Goal: Task Accomplishment & Management: Manage account settings

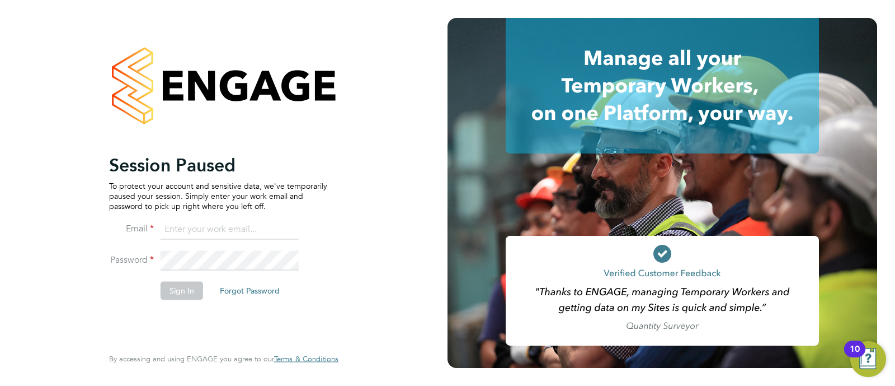
click at [269, 221] on input at bounding box center [230, 229] width 138 height 20
type input "kyle.johnson@prsjobs.com"
click at [175, 295] on button "Sign In" at bounding box center [182, 290] width 43 height 18
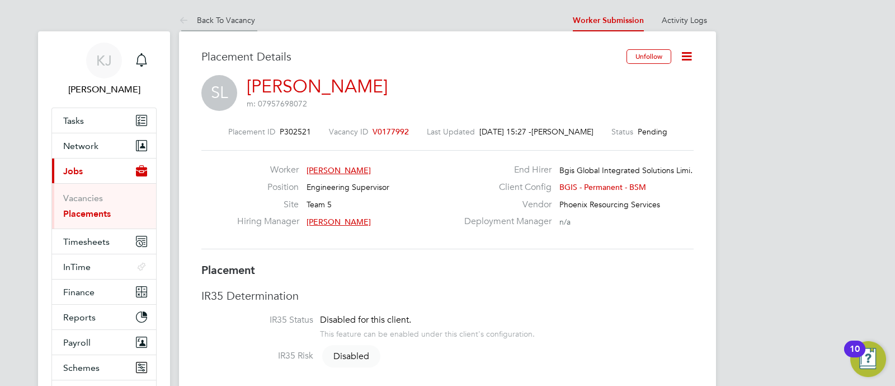
click at [192, 17] on icon at bounding box center [186, 21] width 14 height 14
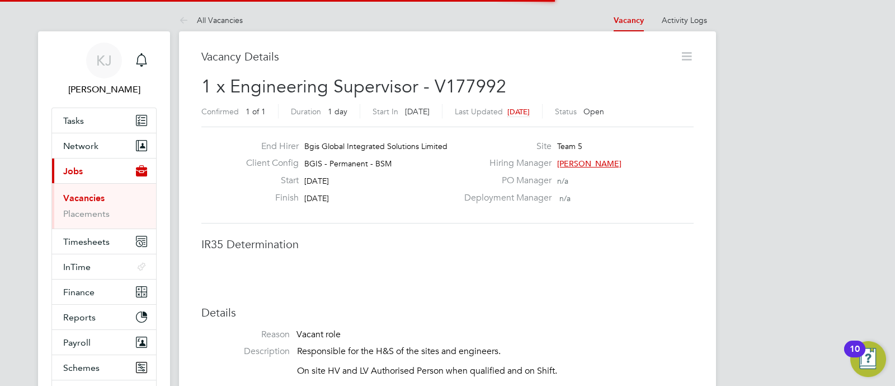
scroll to position [6, 6]
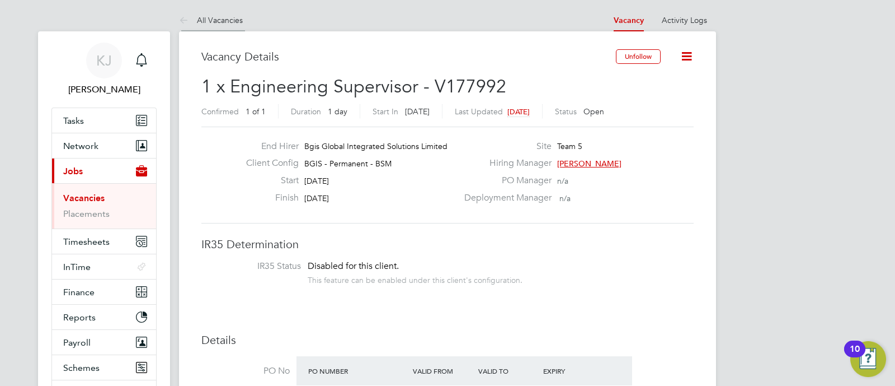
click at [224, 13] on li "All Vacancies" at bounding box center [211, 20] width 64 height 22
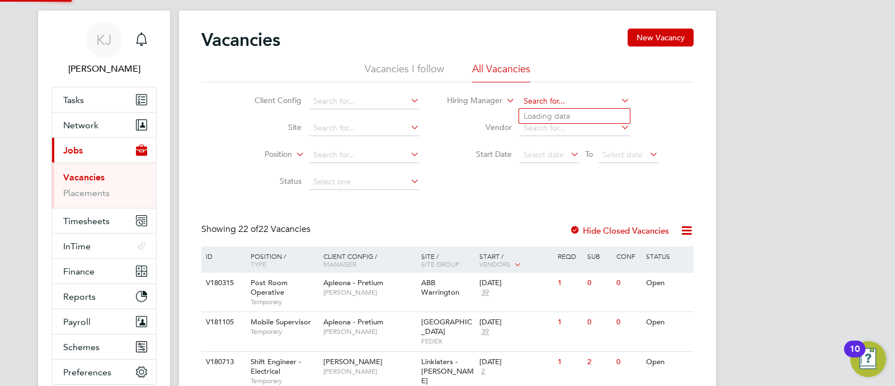
click at [543, 102] on input at bounding box center [575, 101] width 110 height 16
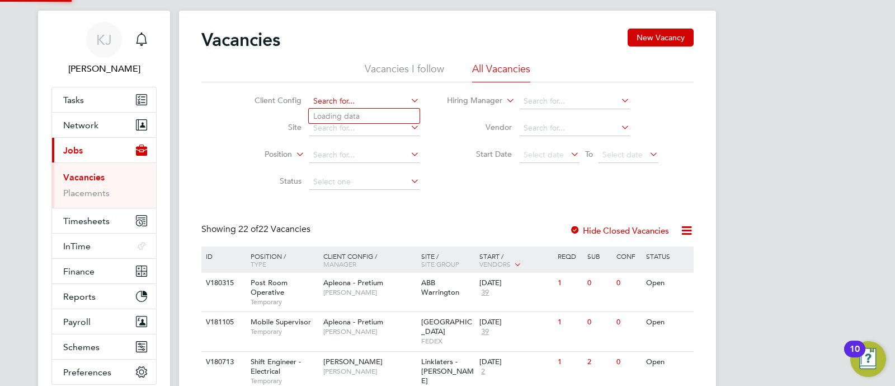
click at [379, 101] on input at bounding box center [364, 101] width 110 height 16
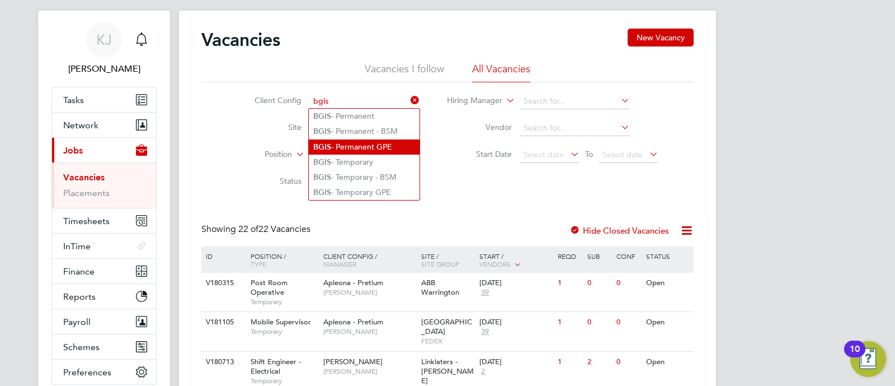
click at [348, 141] on li "BGIS - Permanent GPE" at bounding box center [364, 146] width 111 height 15
type input "BGIS - Permanent GPE"
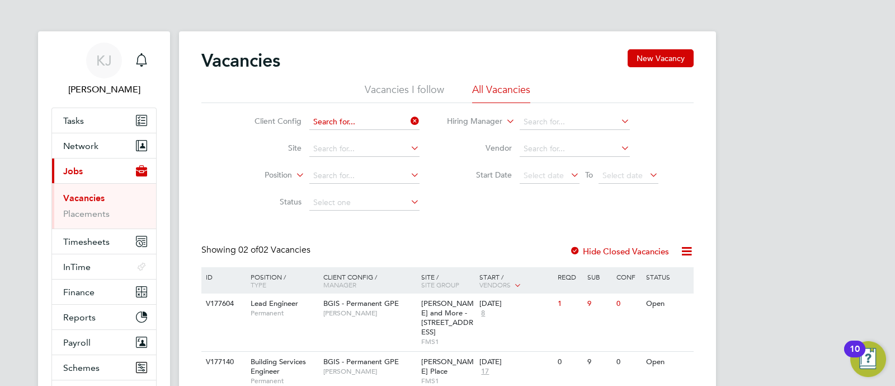
click at [366, 115] on input at bounding box center [364, 122] width 110 height 16
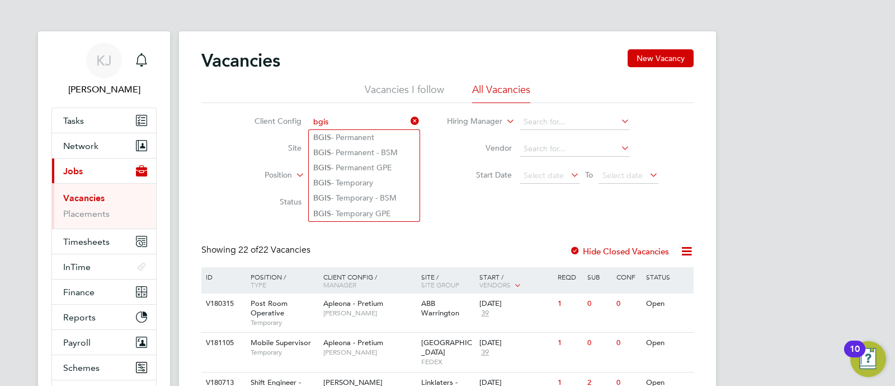
type input "bgis"
click at [361, 129] on ul "BGIS - Permanent BGIS - Permanent - BSM BGIS - Permanent GPE BGIS - Temporary B…" at bounding box center [364, 175] width 112 height 92
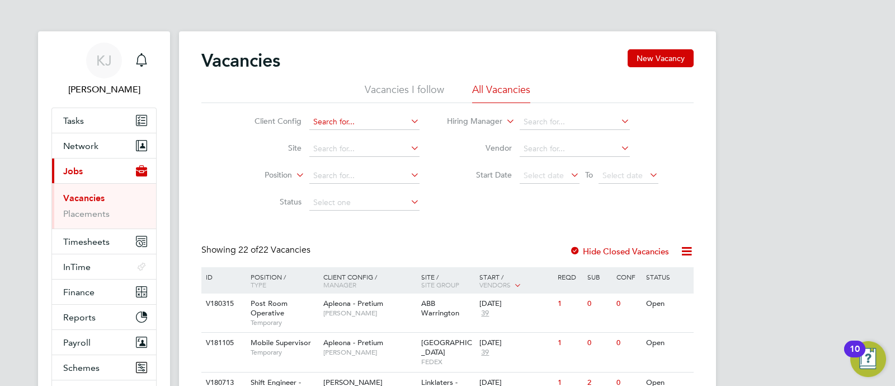
click at [370, 120] on input at bounding box center [364, 122] width 110 height 16
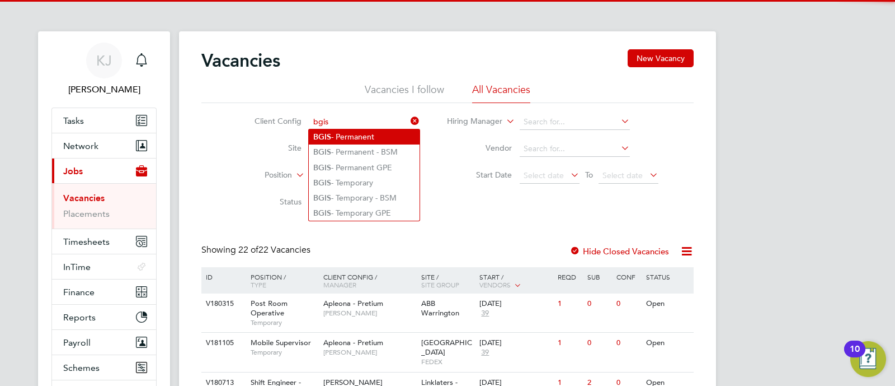
click at [363, 139] on li "BGIS - Permanent" at bounding box center [364, 136] width 111 height 15
type input "BGIS - Permanent"
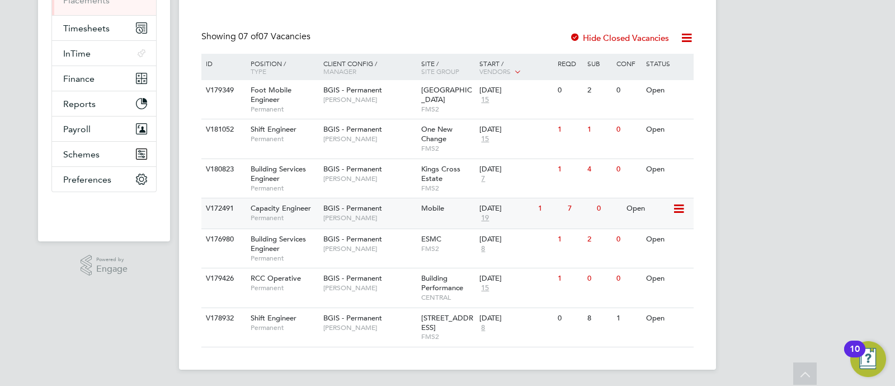
click at [386, 219] on span "[PERSON_NAME]" at bounding box center [369, 217] width 92 height 9
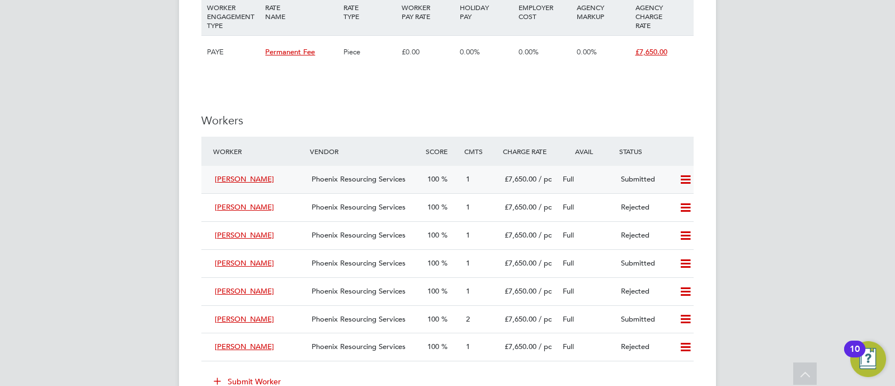
click at [291, 170] on div "[PERSON_NAME]" at bounding box center [258, 179] width 97 height 18
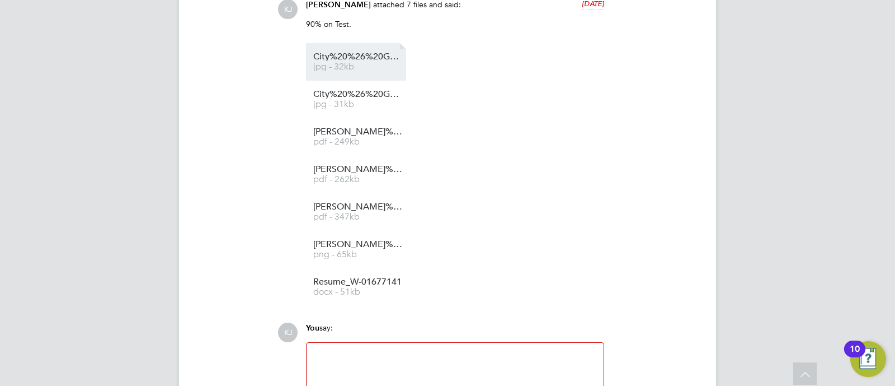
click at [364, 64] on span "jpg - 32kb" at bounding box center [358, 67] width 90 height 8
click at [386, 59] on span "City%20%26%20Guilds%20Part%201%20Electrical%20Installation" at bounding box center [358, 57] width 90 height 8
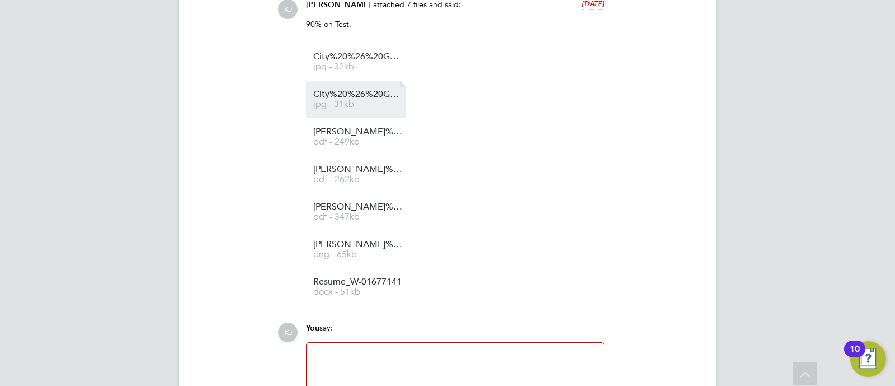
click at [373, 95] on span "City%20%26%20Guilds%20Part%202%20Electrical%20Installation" at bounding box center [358, 94] width 90 height 8
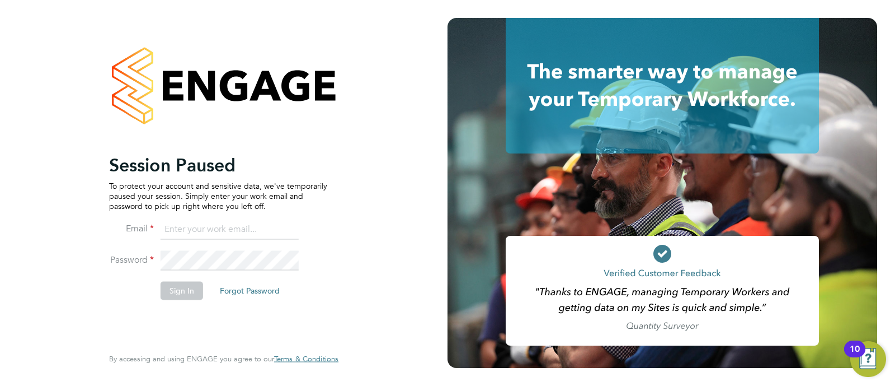
click at [200, 245] on li "Email" at bounding box center [218, 234] width 218 height 31
click at [233, 229] on input at bounding box center [230, 229] width 138 height 20
type input "kyle.johnson@prsjobs.com"
click at [184, 290] on button "Sign In" at bounding box center [182, 290] width 43 height 18
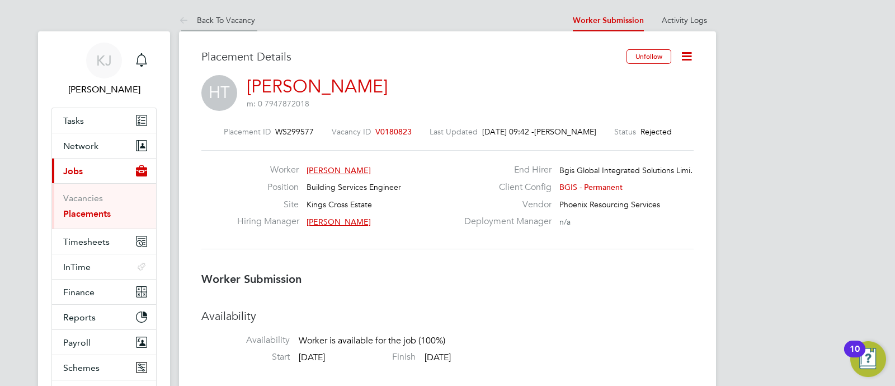
click at [237, 26] on li "Back To Vacancy" at bounding box center [217, 20] width 76 height 22
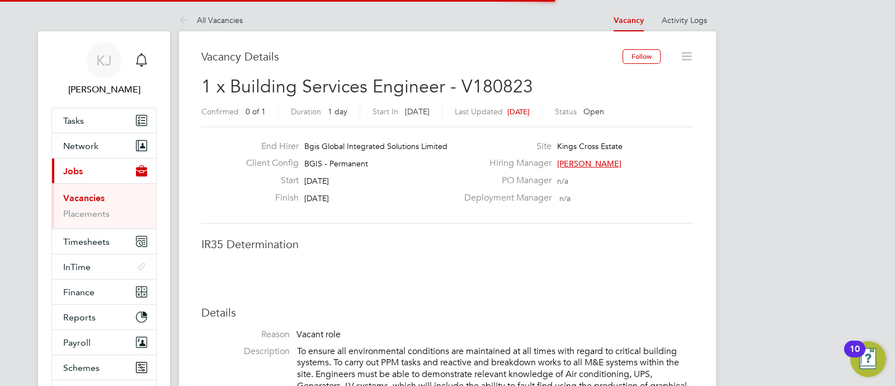
scroll to position [6, 6]
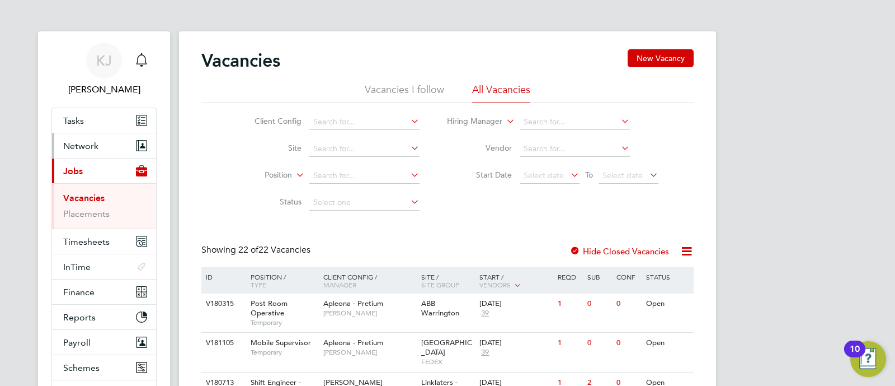
click at [111, 143] on button "Network" at bounding box center [104, 145] width 104 height 25
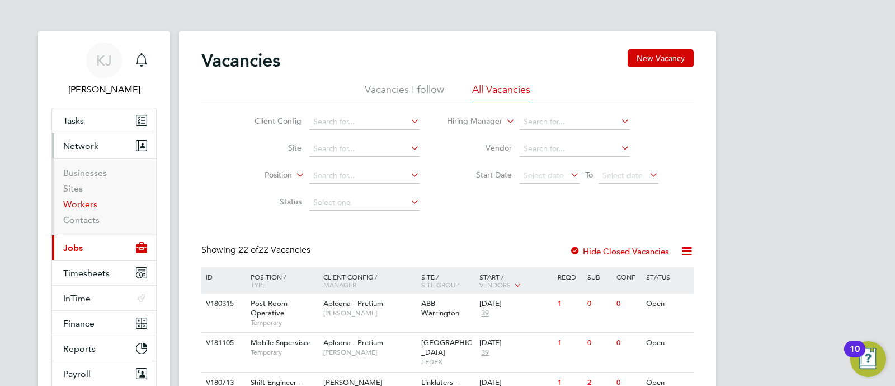
click at [81, 206] on link "Workers" at bounding box center [80, 204] width 34 height 11
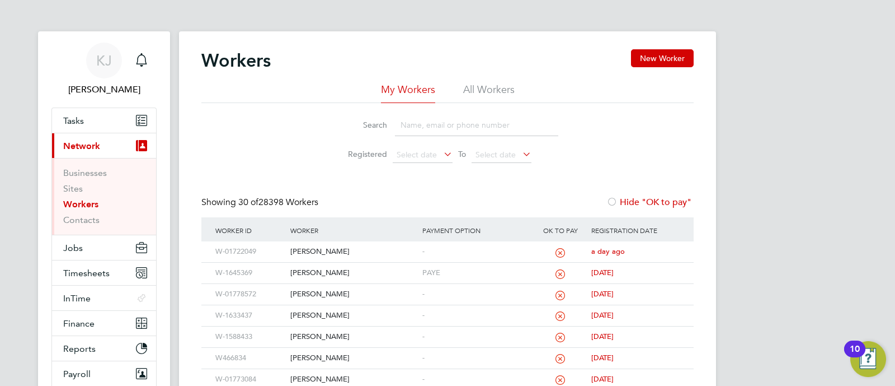
click at [415, 129] on input at bounding box center [476, 125] width 163 height 22
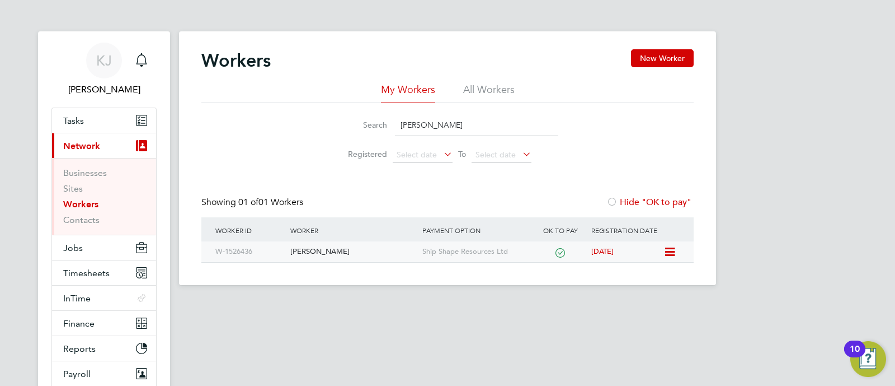
type input "lee churcher"
click at [383, 250] on div "Lee Churcher" at bounding box center [353, 251] width 131 height 21
click at [87, 251] on button "Jobs" at bounding box center [104, 247] width 104 height 25
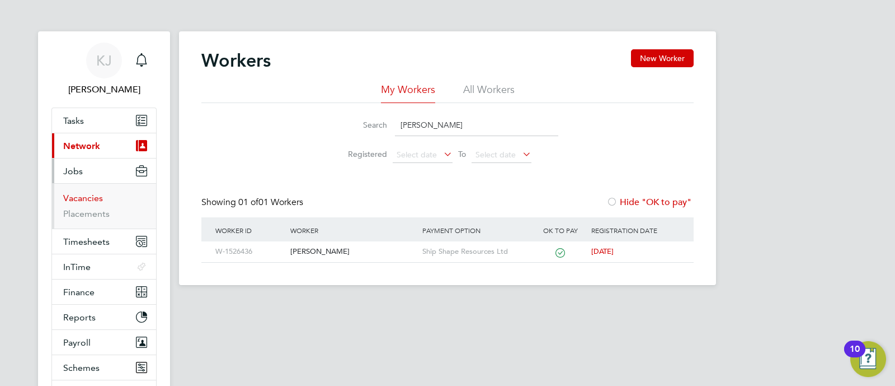
click at [87, 200] on link "Vacancies" at bounding box center [83, 197] width 40 height 11
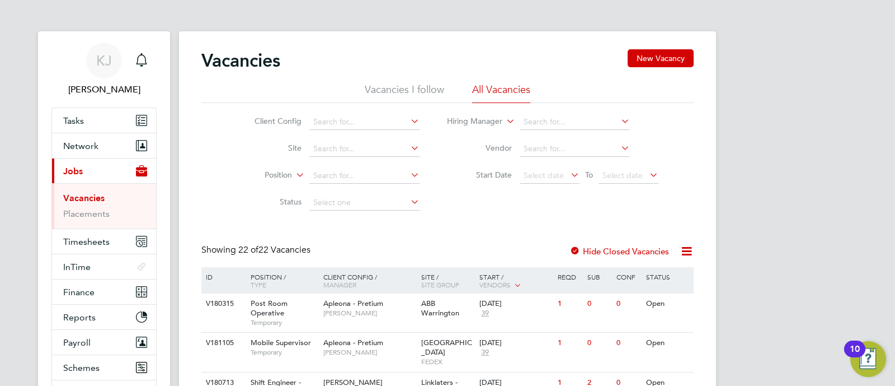
click at [436, 92] on li "Vacancies I follow" at bounding box center [404, 93] width 79 height 20
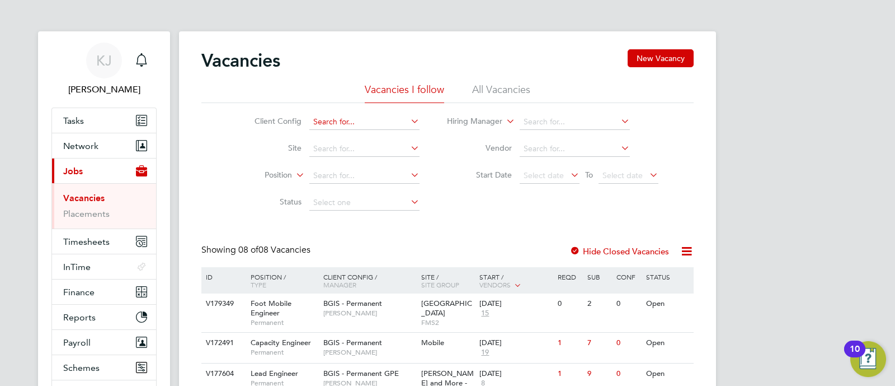
click at [353, 120] on input at bounding box center [364, 122] width 110 height 16
paste input "V180878"
type input "V180878"
click at [478, 94] on li "All Vacancies" at bounding box center [501, 93] width 58 height 20
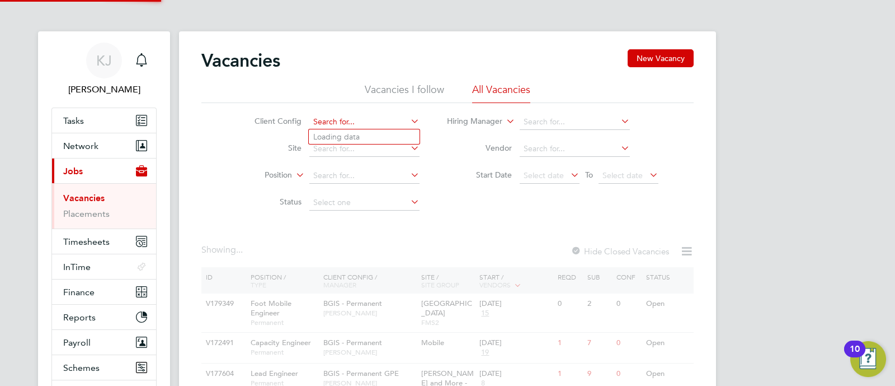
click at [360, 124] on input at bounding box center [364, 122] width 110 height 16
paste input "V180878"
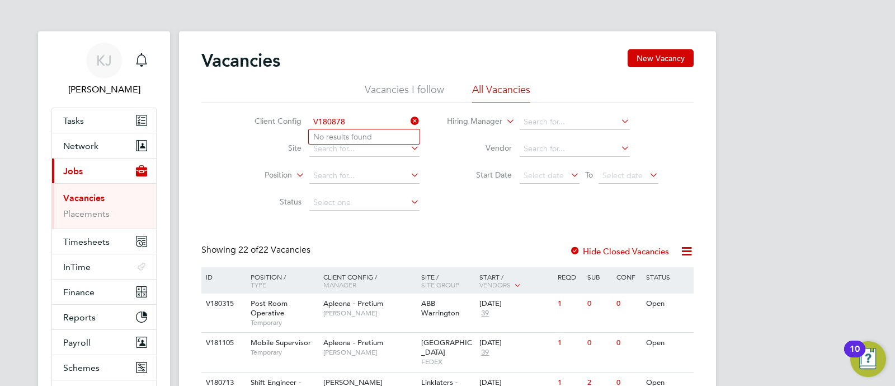
click at [358, 124] on input "V180878" at bounding box center [364, 122] width 110 height 16
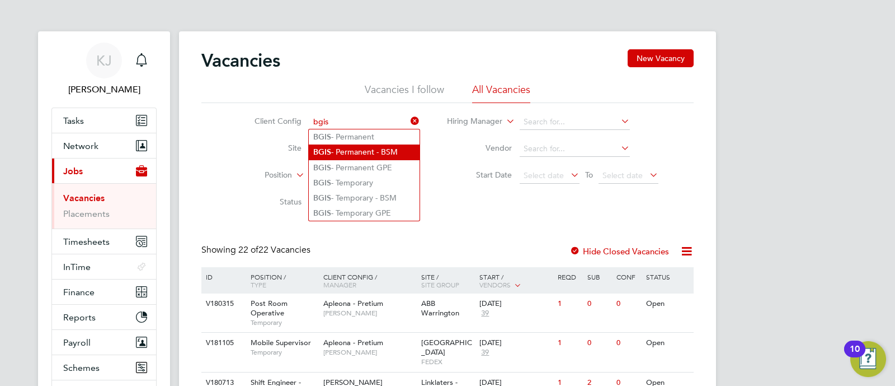
click at [360, 153] on li "BGIS - Permanent - BSM" at bounding box center [364, 151] width 111 height 15
type input "BGIS - Permanent - BSM"
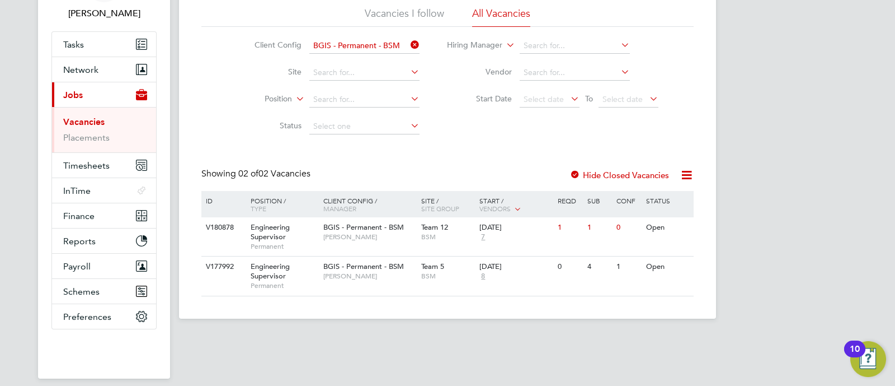
scroll to position [104, 0]
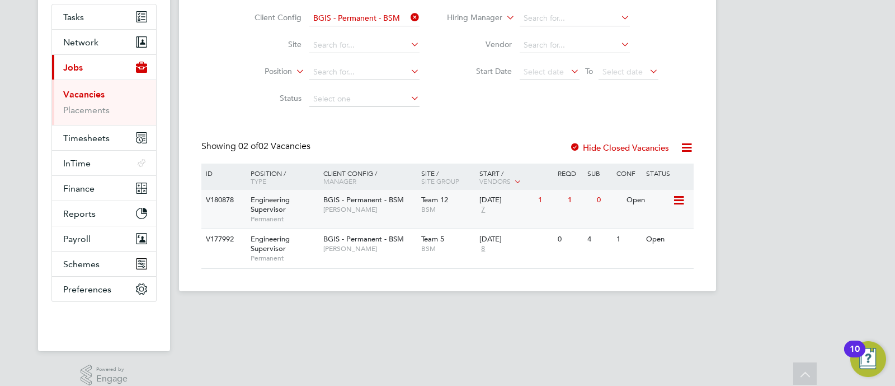
click at [302, 216] on span "Permanent" at bounding box center [284, 218] width 67 height 9
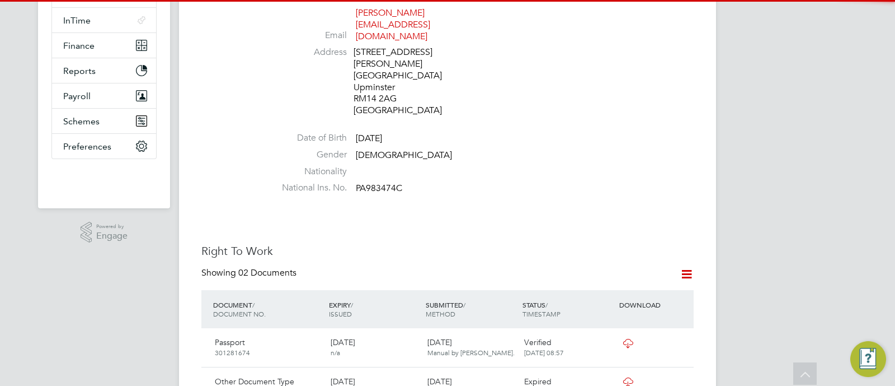
scroll to position [393, 0]
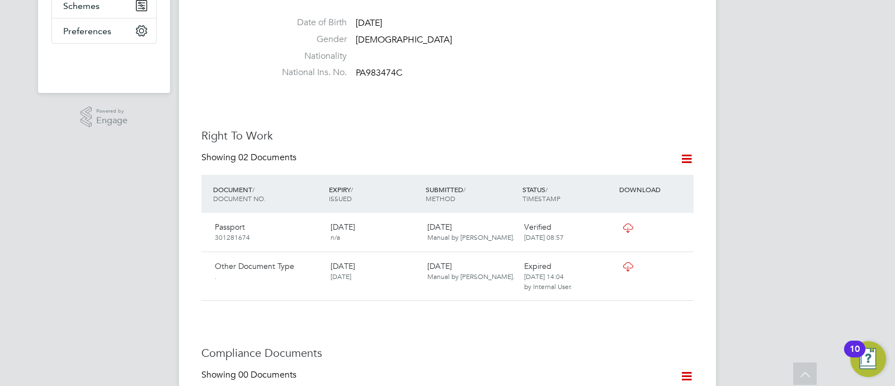
click at [627, 223] on icon at bounding box center [628, 227] width 14 height 9
click at [629, 262] on icon at bounding box center [628, 266] width 14 height 9
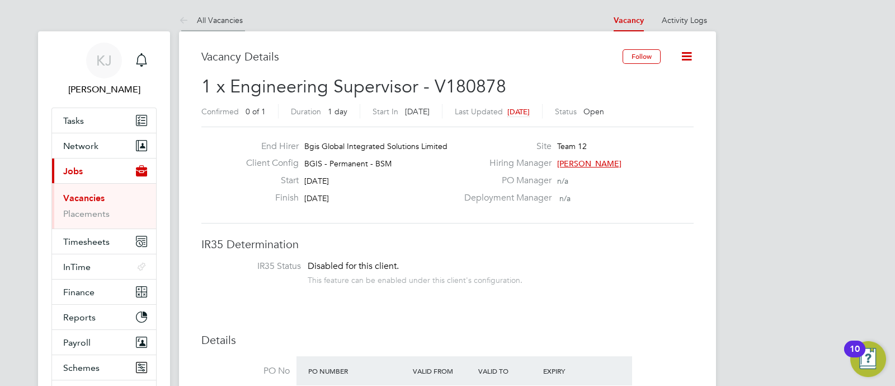
click at [213, 23] on link "All Vacancies" at bounding box center [211, 20] width 64 height 10
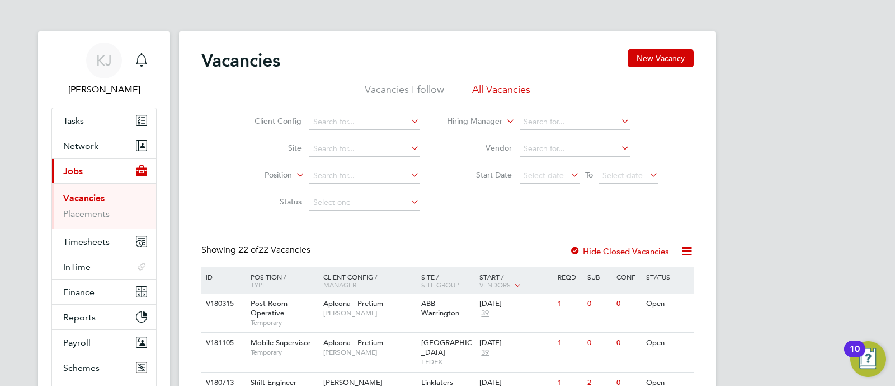
click at [421, 100] on li "Vacancies I follow" at bounding box center [404, 93] width 79 height 20
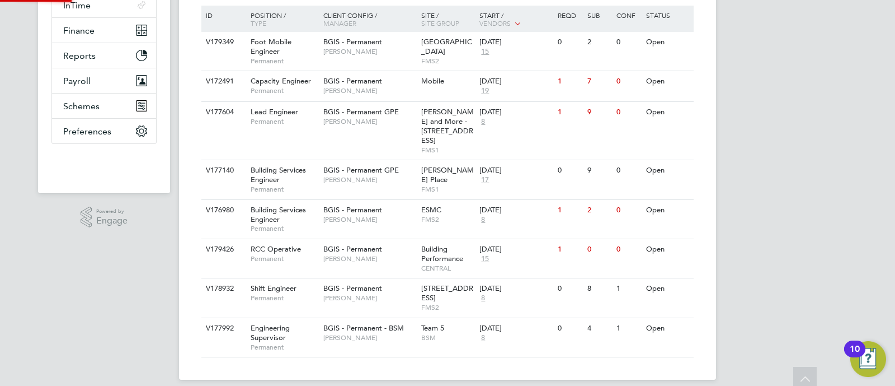
scroll to position [262, 0]
click at [219, 325] on div "V177992" at bounding box center [222, 327] width 39 height 21
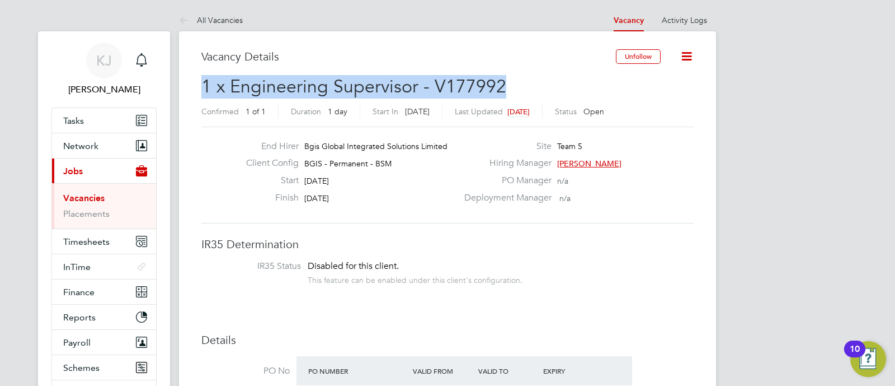
drag, startPoint x: 510, startPoint y: 85, endPoint x: 201, endPoint y: 88, distance: 308.9
click at [201, 88] on h2 "1 x Engineering Supervisor - V177992 Confirmed 1 of 1 Duration 1 day Start In 2…" at bounding box center [447, 98] width 492 height 47
copy span "1 x Engineering Supervisor - V177992"
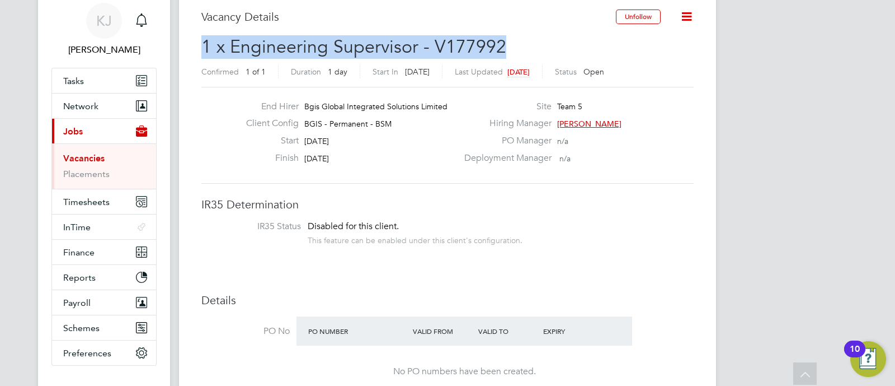
scroll to position [25, 0]
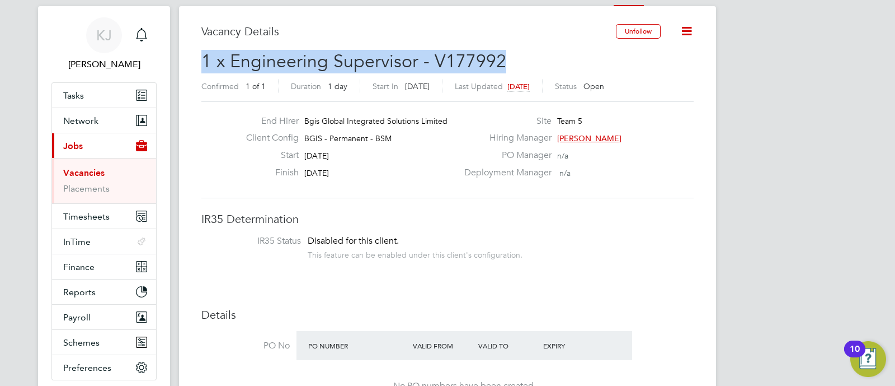
click at [97, 172] on link "Vacancies" at bounding box center [83, 172] width 41 height 11
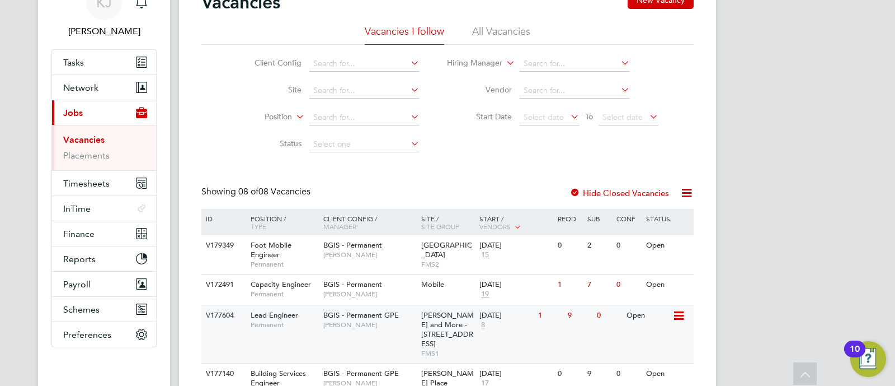
scroll to position [57, 0]
click at [505, 48] on div "Client Config Site Position Status Hiring Manager Vendor Start Date Select date…" at bounding box center [447, 102] width 492 height 113
click at [509, 40] on li "All Vacancies" at bounding box center [501, 36] width 58 height 20
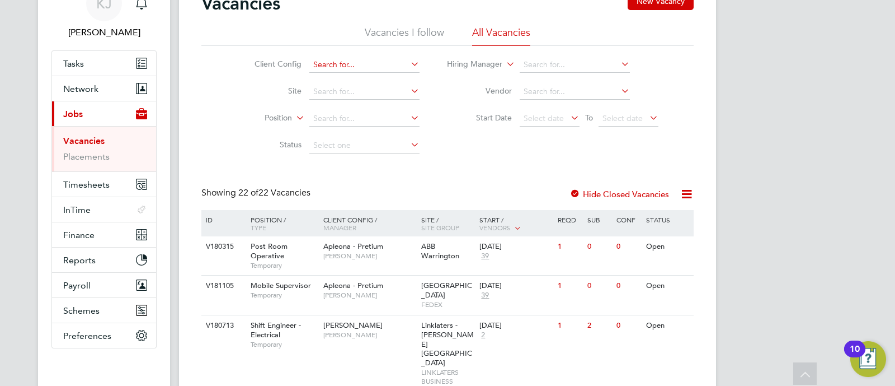
click at [351, 64] on input at bounding box center [364, 65] width 110 height 16
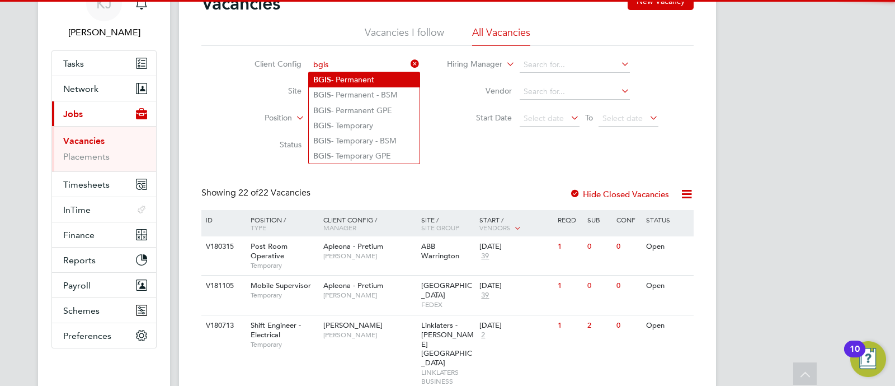
click at [347, 77] on li "BGIS - Permanent" at bounding box center [364, 79] width 111 height 15
type input "BGIS - Permanent"
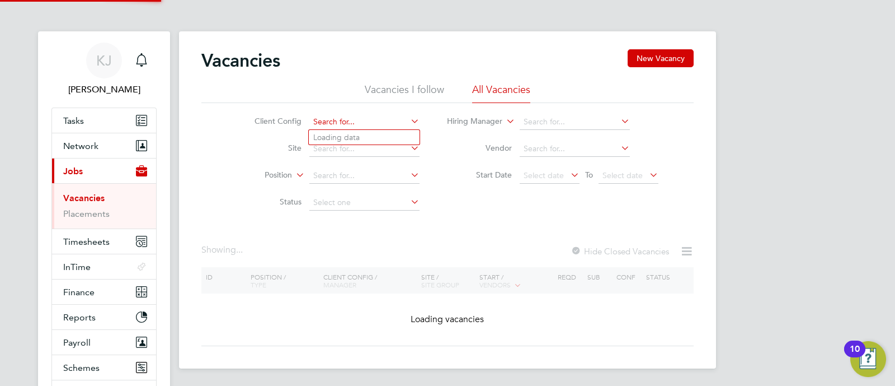
click at [386, 119] on input at bounding box center [364, 122] width 110 height 16
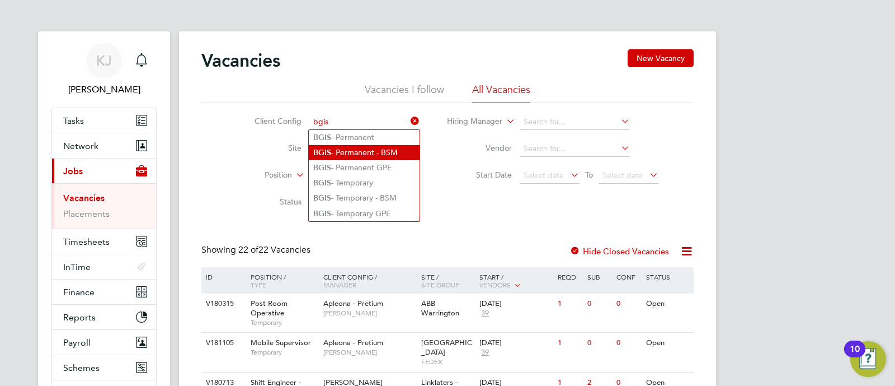
click at [378, 155] on li "BGIS - Permanent - BSM" at bounding box center [364, 152] width 111 height 15
type input "BGIS - Permanent - BSM"
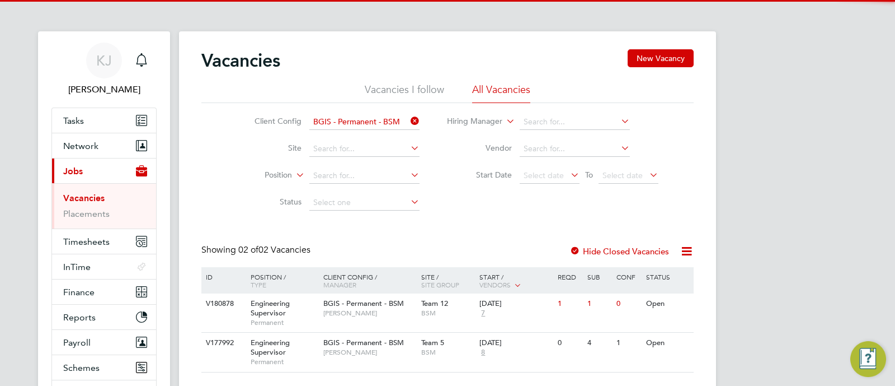
scroll to position [115, 0]
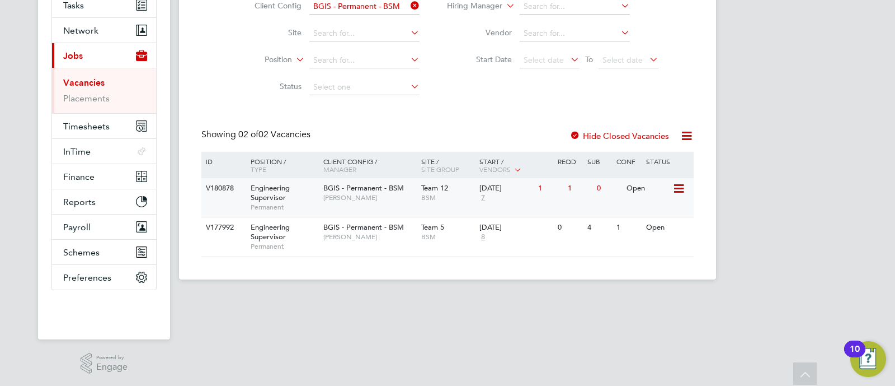
click at [440, 208] on div "V180878 Engineering Supervisor Permanent BGIS - Permanent - BSM Nilesh Makwana …" at bounding box center [447, 197] width 492 height 39
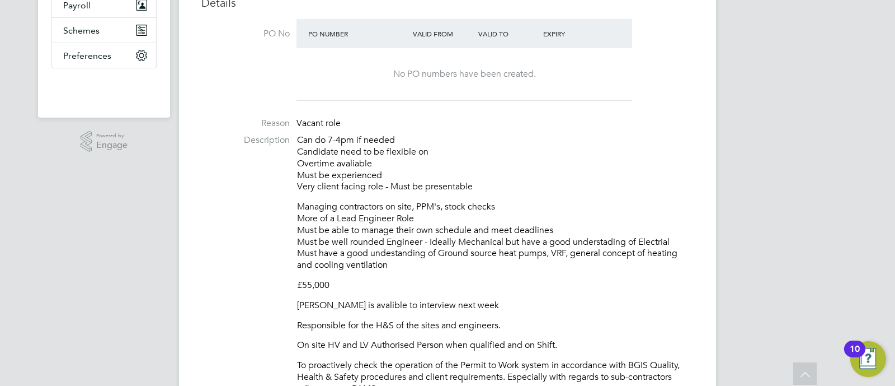
scroll to position [348, 0]
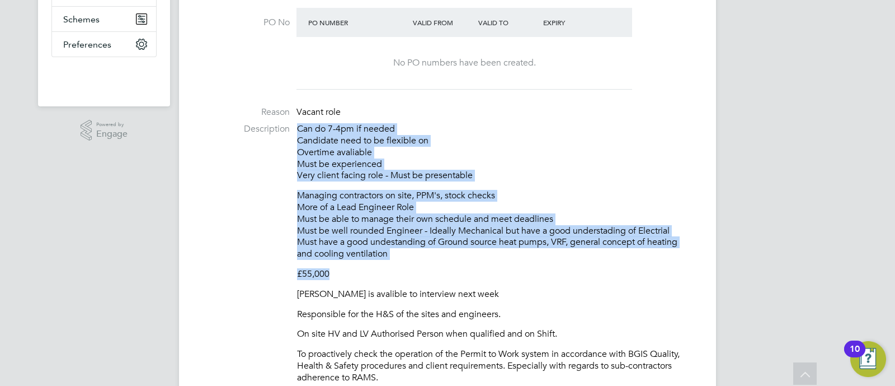
drag, startPoint x: 299, startPoint y: 129, endPoint x: 457, endPoint y: 278, distance: 217.3
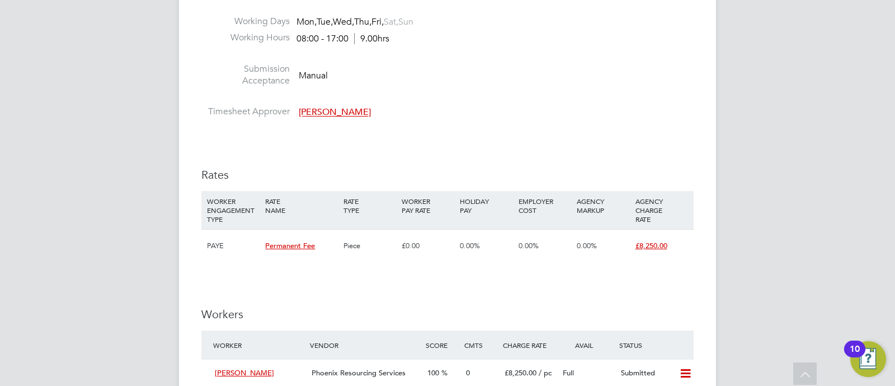
scroll to position [1327, 0]
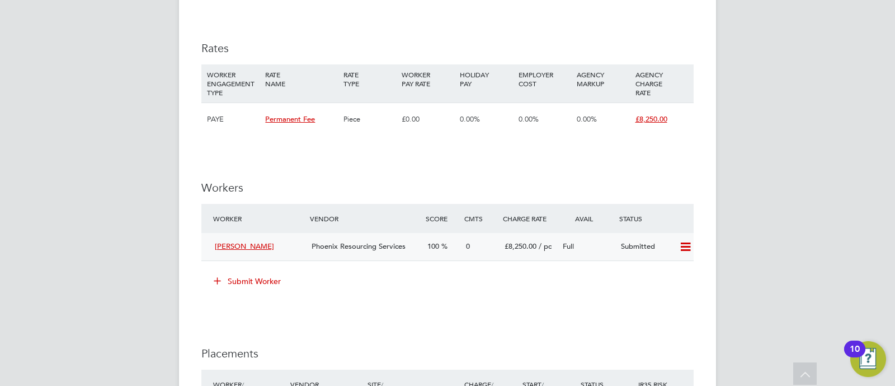
click at [680, 242] on icon at bounding box center [686, 246] width 14 height 9
click at [657, 266] on li "Remove" at bounding box center [669, 271] width 43 height 16
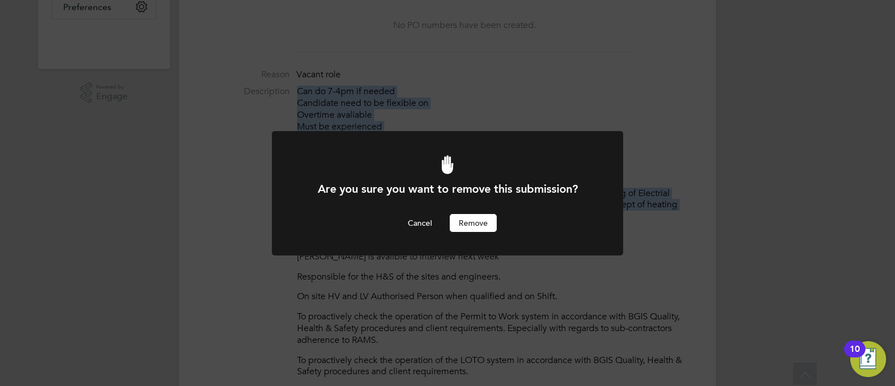
scroll to position [0, 0]
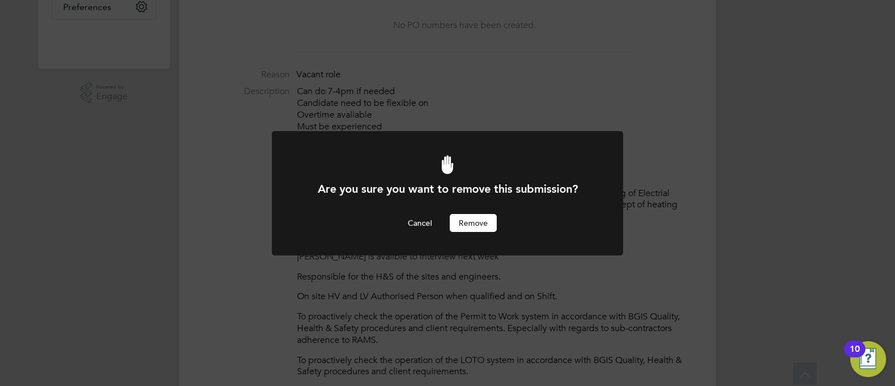
click at [473, 211] on div "Are you sure you want to remove this submission? Cancel Remove" at bounding box center [447, 206] width 291 height 50
click at [464, 219] on button "Remove" at bounding box center [473, 223] width 47 height 18
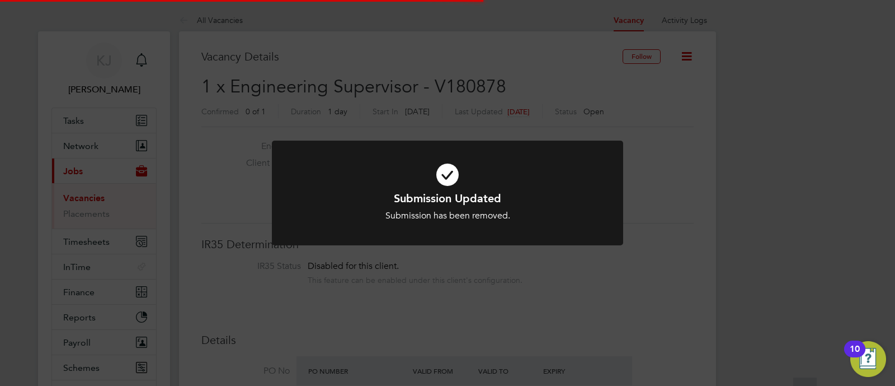
scroll to position [33, 78]
click at [533, 257] on div "Submission Updated Submission has been removed. Cancel Okay" at bounding box center [447, 199] width 351 height 118
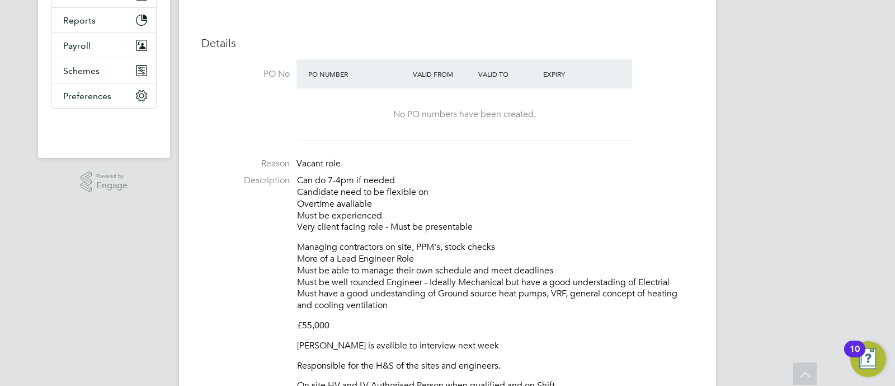
scroll to position [387, 0]
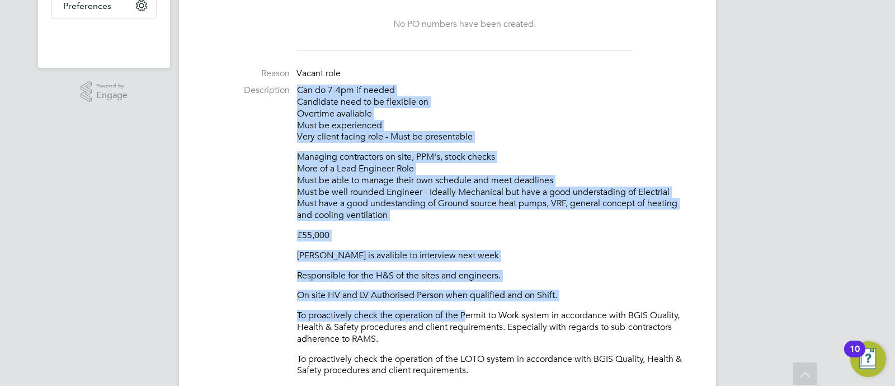
drag, startPoint x: 299, startPoint y: 92, endPoint x: 469, endPoint y: 307, distance: 274.5
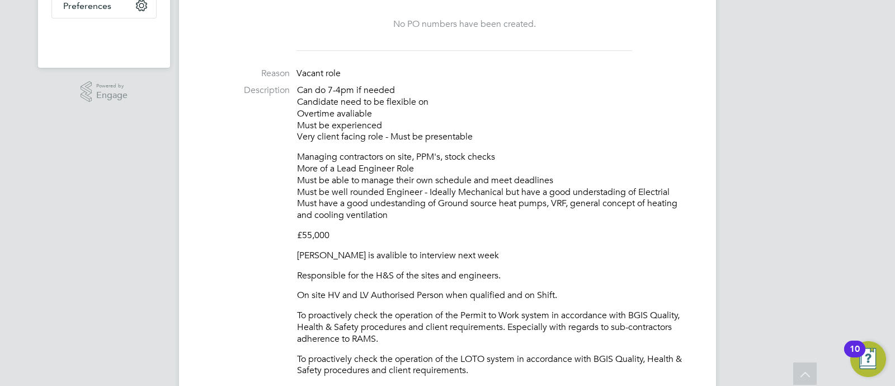
click at [506, 314] on p "To proactively check the operation of the Permit to Work system in accordance w…" at bounding box center [495, 326] width 397 height 35
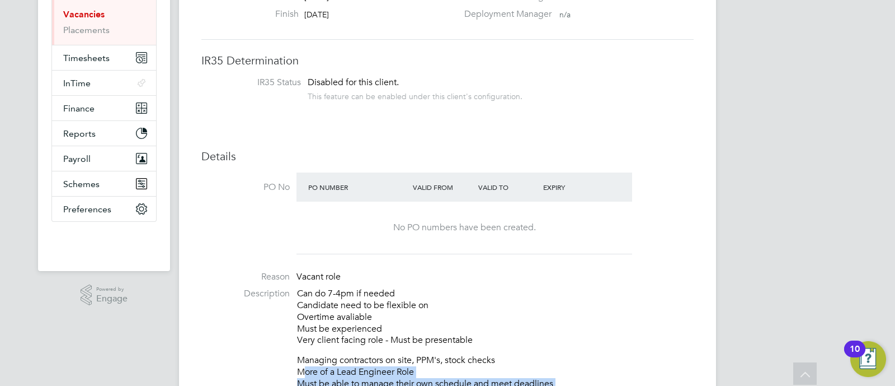
scroll to position [465, 0]
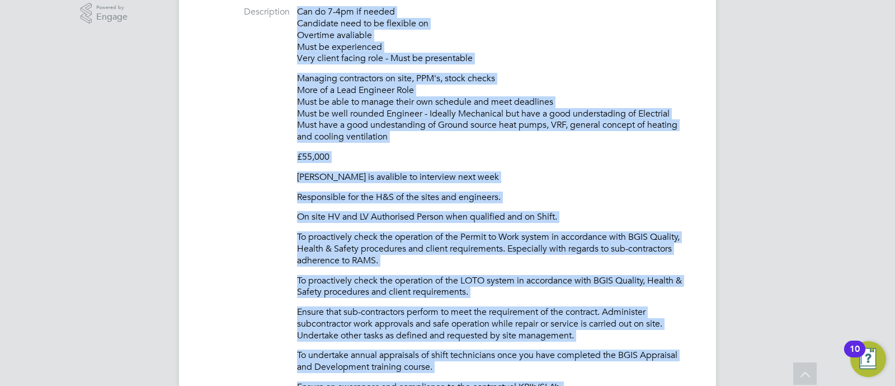
drag, startPoint x: 533, startPoint y: 297, endPoint x: 299, endPoint y: 11, distance: 369.4
click at [299, 11] on div "Can do 7-4pm if needed Candidate need to be flexible on Overtime avaliable Must…" at bounding box center [495, 334] width 397 height 656
copy div "Can do 7-4pm if needed Candidate need to be flexible on Overtime avaliable Must…"
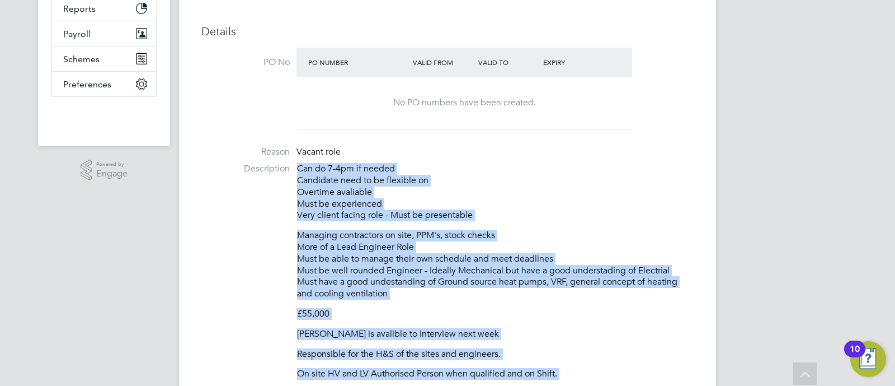
scroll to position [0, 0]
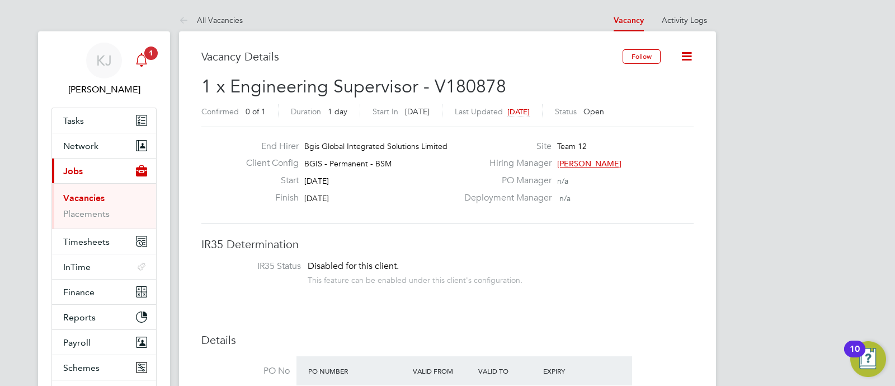
click at [147, 67] on div "Main navigation" at bounding box center [141, 60] width 22 height 22
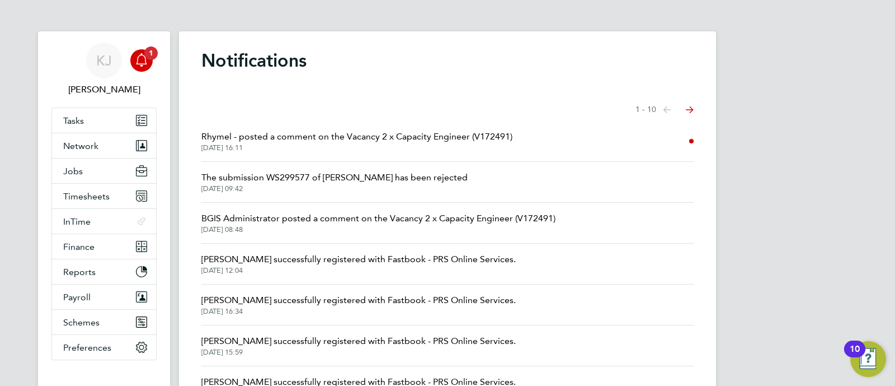
click at [578, 138] on li "Rhymel - posted a comment on the Vacancy 2 x Capacity Engineer (V172491) 25 Sep…" at bounding box center [447, 141] width 492 height 41
click at [490, 141] on span "Rhymel - posted a comment on the Vacancy 2 x Capacity Engineer (V172491)" at bounding box center [356, 136] width 311 height 13
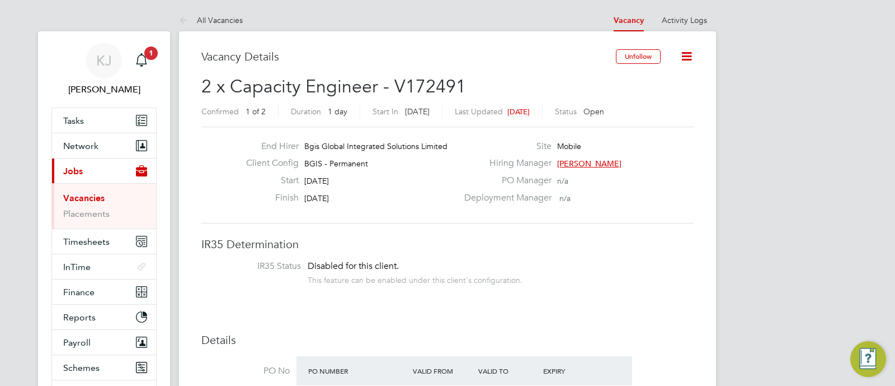
scroll to position [17, 241]
